Goal: Task Accomplishment & Management: Use online tool/utility

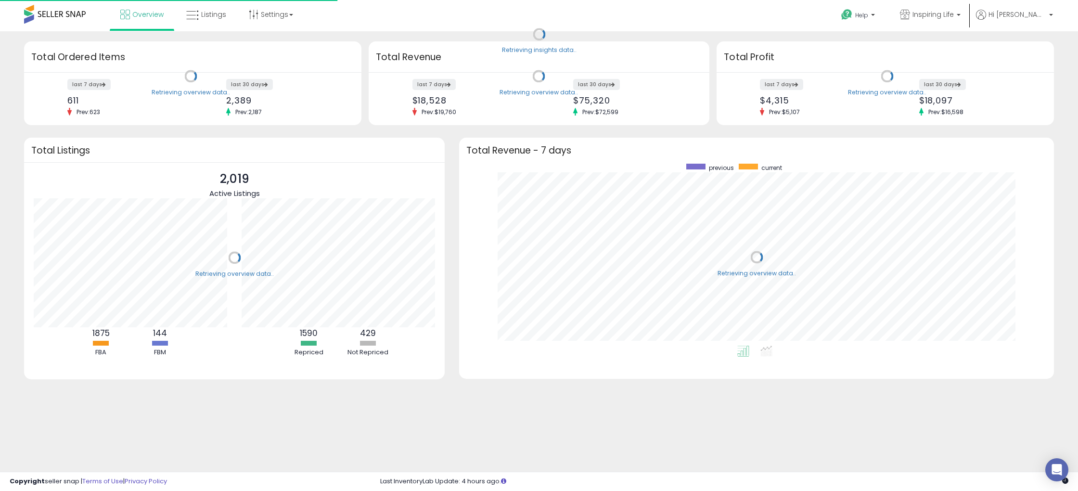
scroll to position [182, 575]
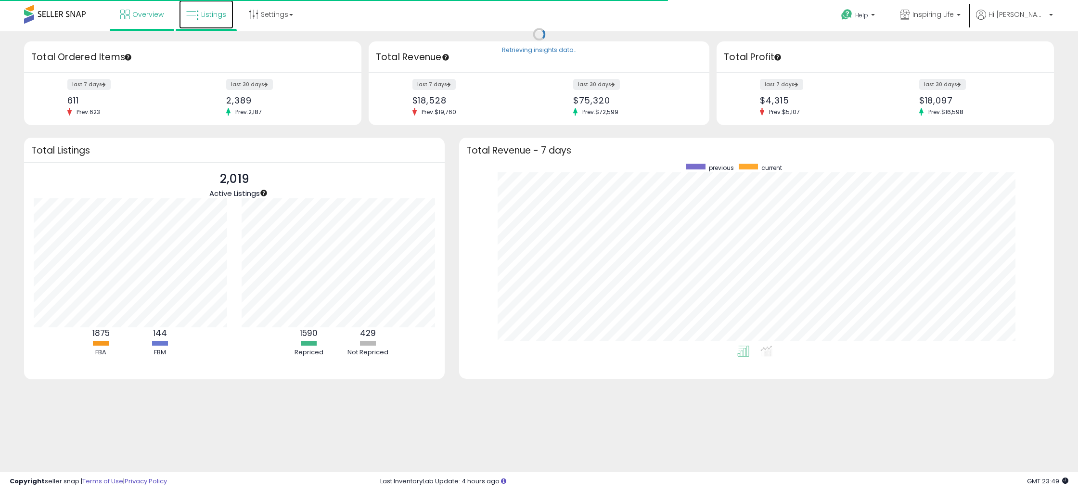
click at [201, 14] on span "Listings" at bounding box center [213, 15] width 25 height 10
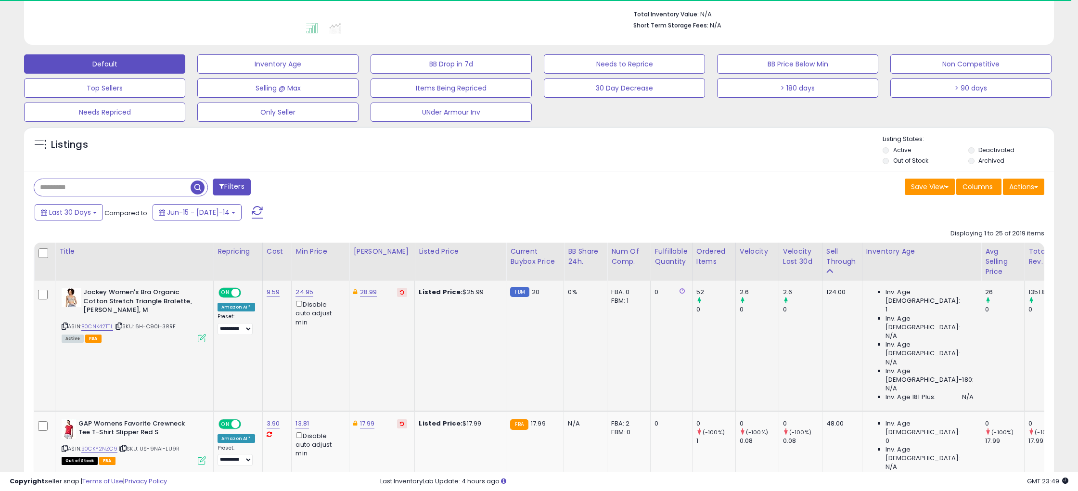
scroll to position [335, 0]
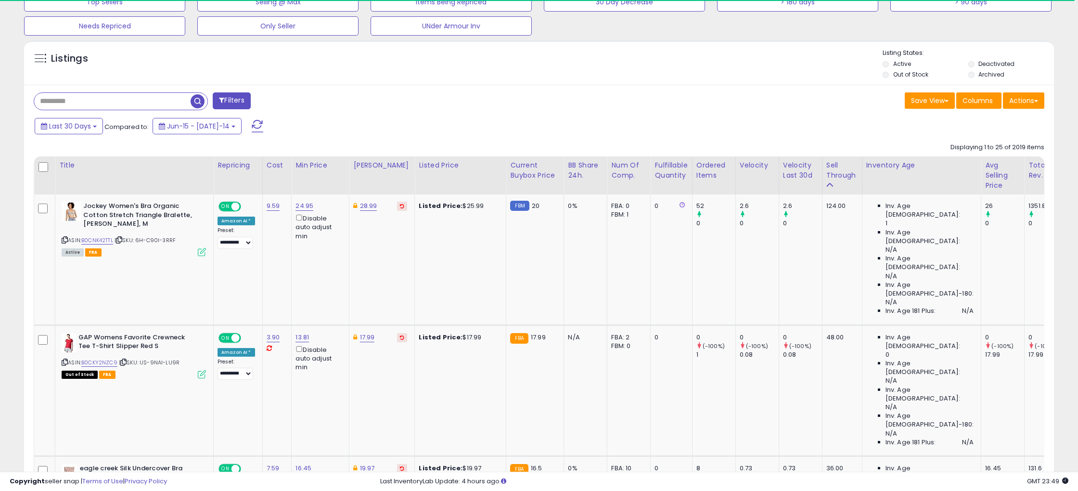
click at [115, 102] on input "text" at bounding box center [112, 101] width 156 height 17
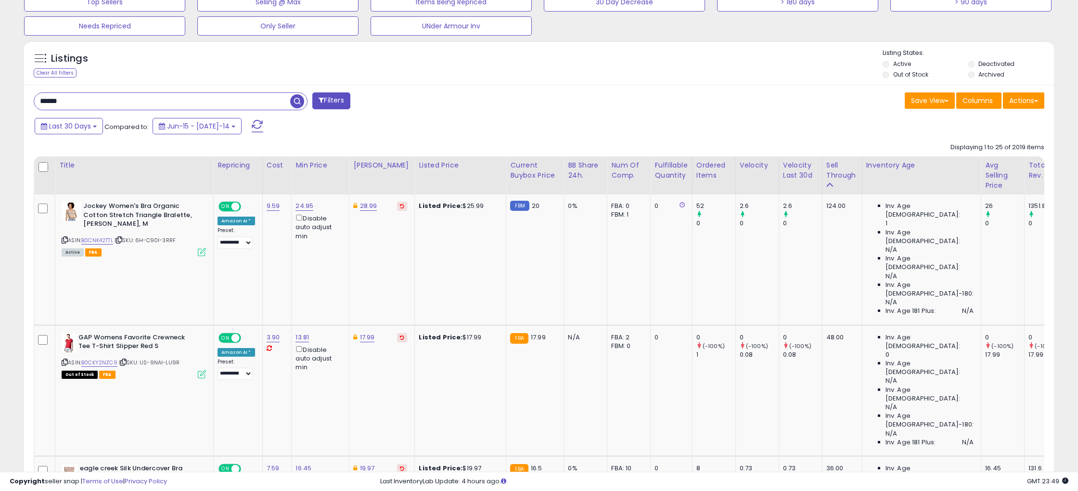
type input "******"
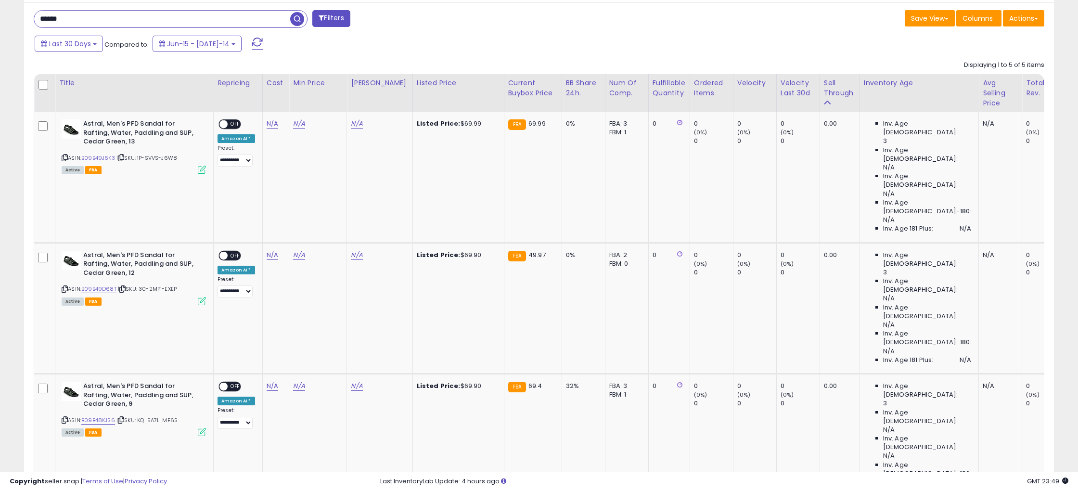
scroll to position [0, 0]
